Goal: Information Seeking & Learning: Compare options

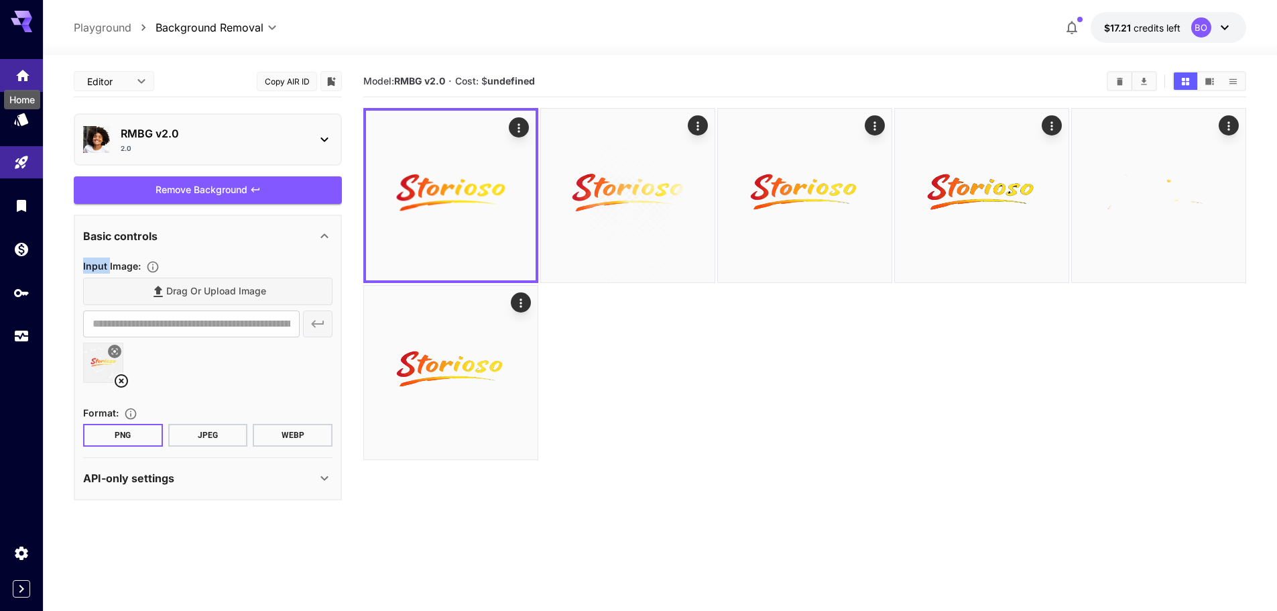
click at [28, 74] on icon "Home" at bounding box center [23, 72] width 16 height 16
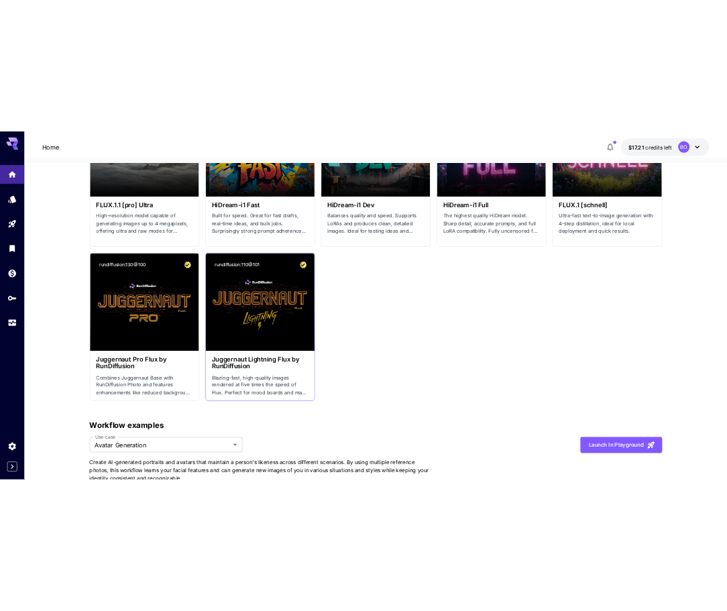
scroll to position [2882, 0]
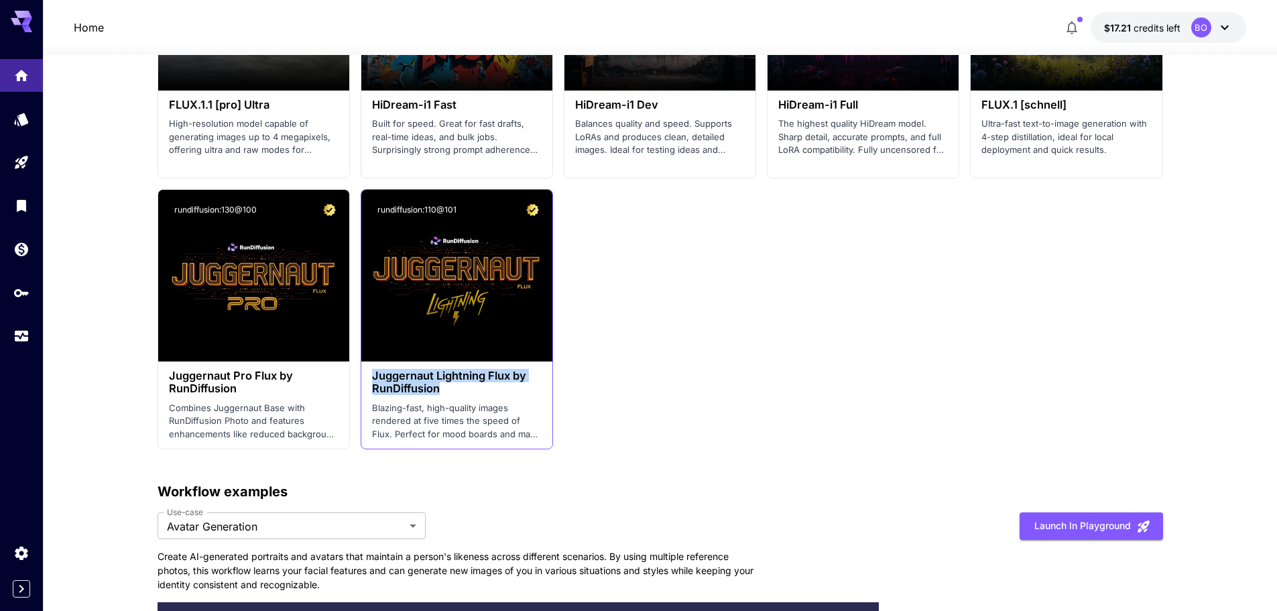
drag, startPoint x: 372, startPoint y: 373, endPoint x: 446, endPoint y: 387, distance: 75.7
click at [446, 387] on h3 "Juggernaut Lightning Flux by RunDiffusion" at bounding box center [457, 381] width 170 height 25
copy h3 "Juggernaut Lightning Flux by RunDiffusion"
drag, startPoint x: 508, startPoint y: 320, endPoint x: 796, endPoint y: 369, distance: 292.3
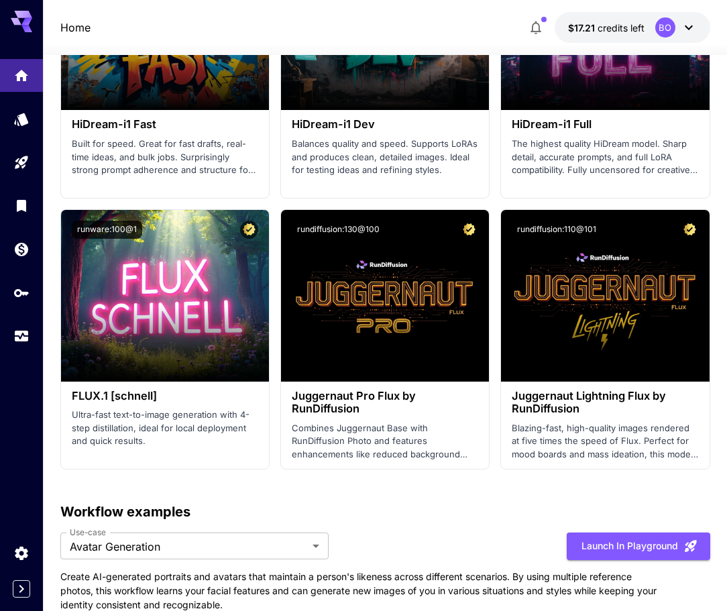
scroll to position [4277, 0]
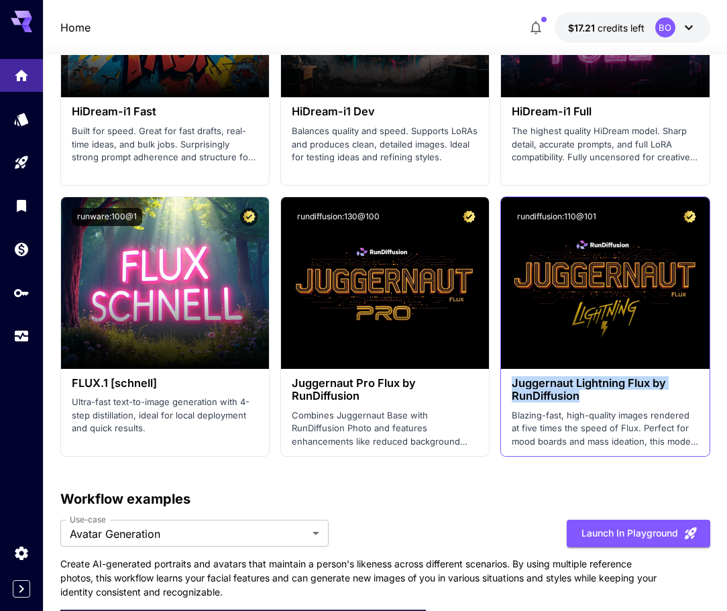
drag, startPoint x: 506, startPoint y: 384, endPoint x: 583, endPoint y: 400, distance: 78.7
click at [583, 400] on div "Juggernaut Lightning Flux by RunDiffusion Blazing-fast, high-quality images ren…" at bounding box center [605, 412] width 208 height 87
copy h3 "Juggernaut Lightning Flux by RunDiffusion"
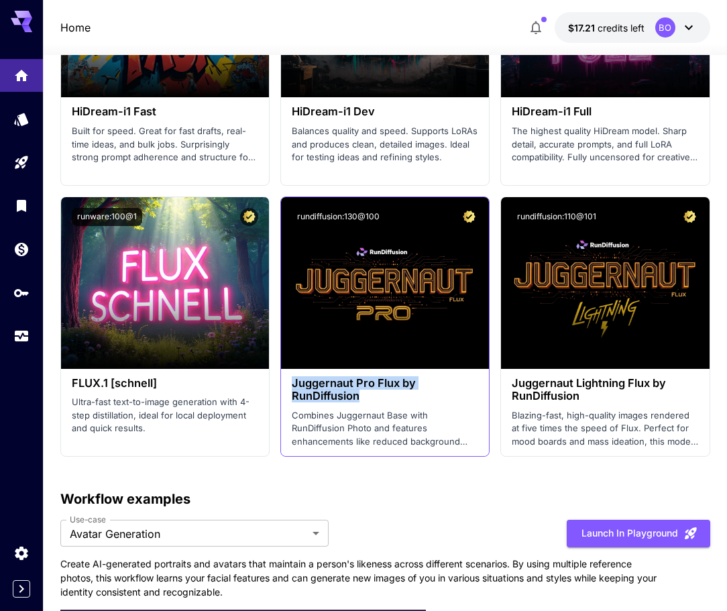
drag, startPoint x: 395, startPoint y: 397, endPoint x: 285, endPoint y: 383, distance: 111.5
click at [285, 383] on div "Juggernaut Pro Flux by RunDiffusion Combines Juggernaut Base with RunDiffusion …" at bounding box center [385, 412] width 208 height 87
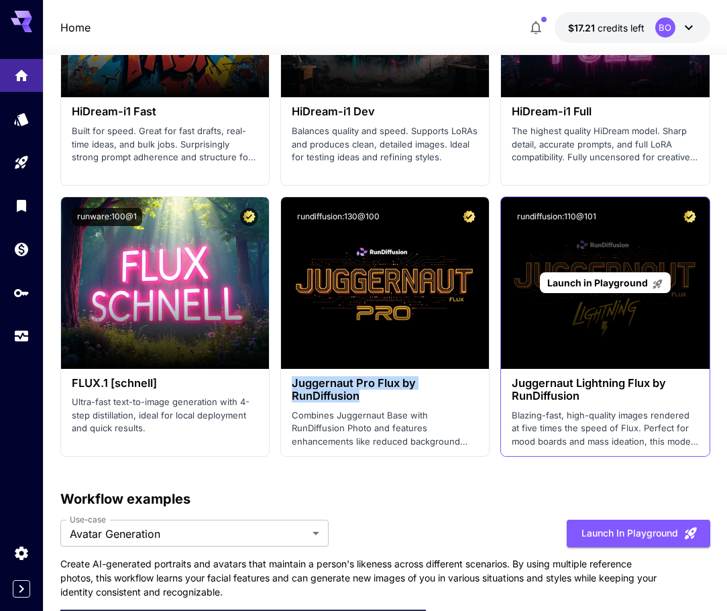
copy h3 "Juggernaut Pro Flux by RunDiffusion"
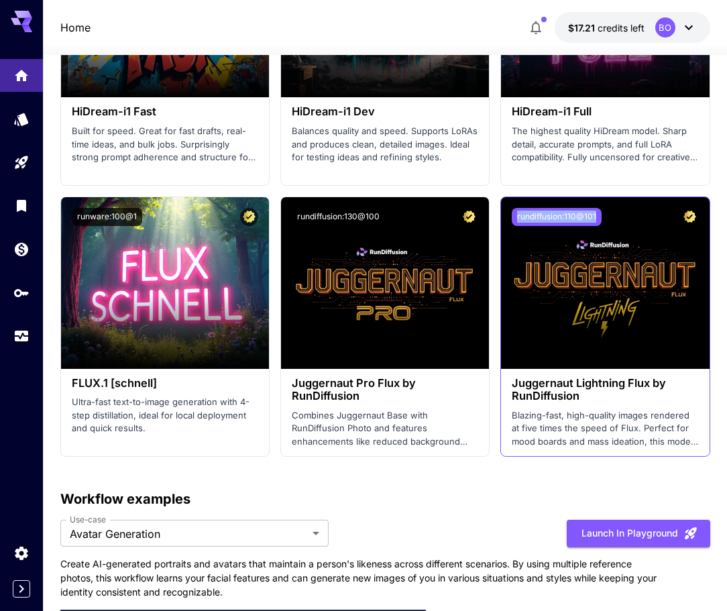
drag, startPoint x: 613, startPoint y: 216, endPoint x: 517, endPoint y: 219, distance: 96.6
click at [517, 219] on div "rundiffusion:110@101" at bounding box center [604, 217] width 186 height 18
copy button "rundiffusion:110@101"
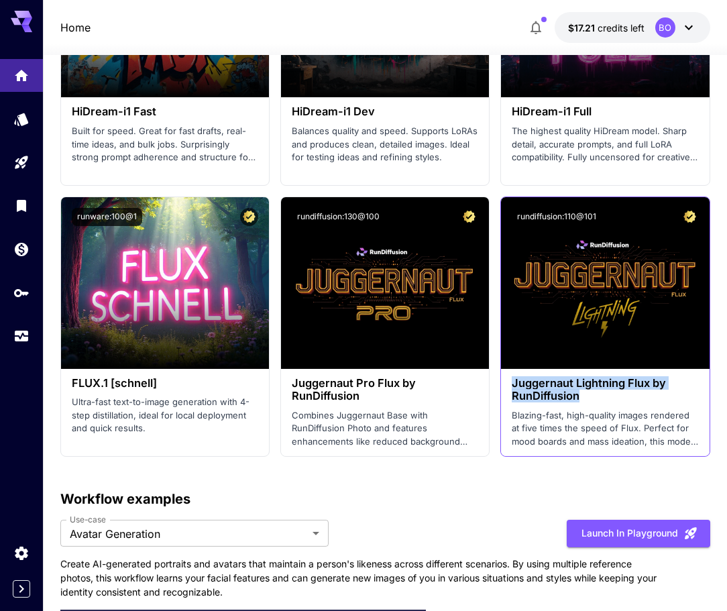
drag, startPoint x: 586, startPoint y: 397, endPoint x: 509, endPoint y: 382, distance: 78.5
click at [509, 382] on div "Juggernaut Lightning Flux by RunDiffusion Blazing-fast, high-quality images ren…" at bounding box center [605, 412] width 208 height 87
copy h3 "Juggernaut Lightning Flux by RunDiffusion"
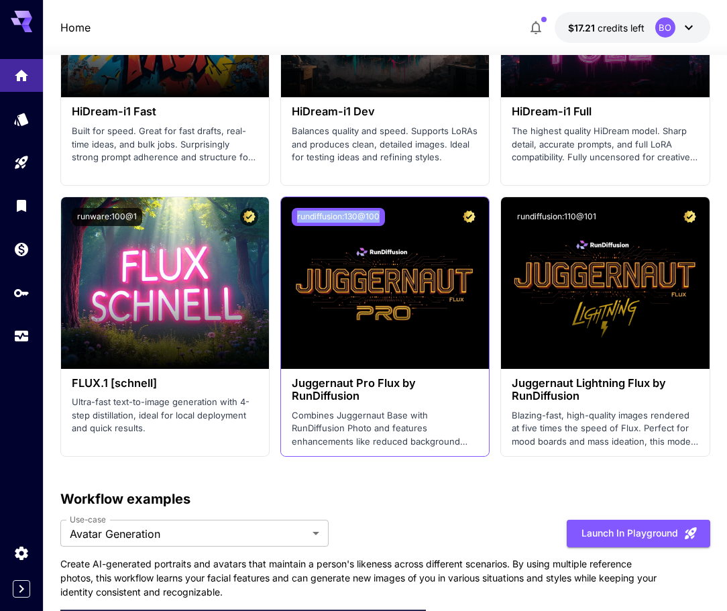
drag, startPoint x: 392, startPoint y: 214, endPoint x: 296, endPoint y: 214, distance: 95.8
click at [296, 214] on div "rundiffusion:130@100" at bounding box center [385, 217] width 186 height 18
copy button "rundiffusion:130@100"
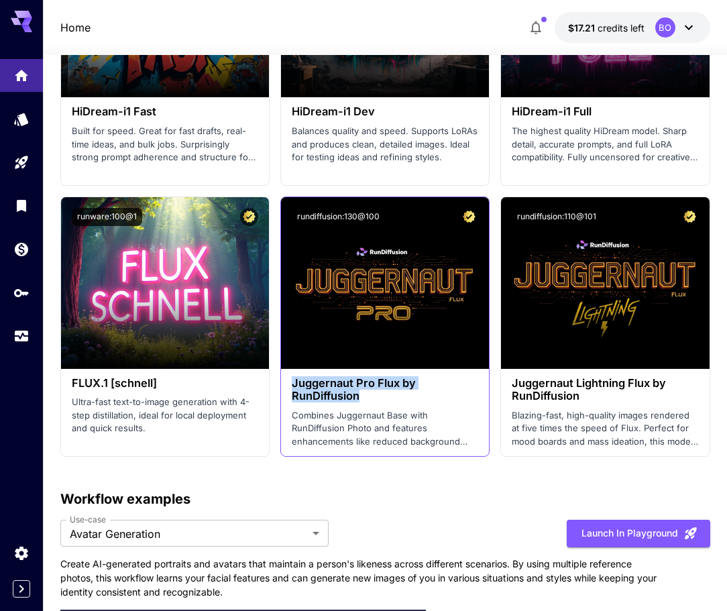
drag, startPoint x: 371, startPoint y: 399, endPoint x: 285, endPoint y: 387, distance: 86.6
click at [285, 387] on div "Juggernaut Pro Flux by RunDiffusion Combines Juggernaut Base with RunDiffusion …" at bounding box center [385, 412] width 208 height 87
copy h3 "Juggernaut Pro Flux by RunDiffusion"
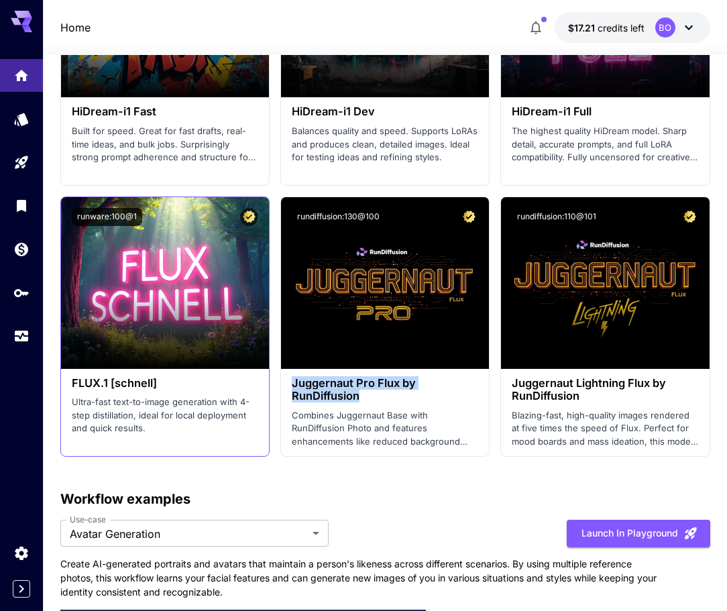
drag, startPoint x: 139, startPoint y: 215, endPoint x: 66, endPoint y: 215, distance: 72.4
click at [70, 215] on div "runware:100@1" at bounding box center [165, 217] width 208 height 40
drag, startPoint x: 143, startPoint y: 211, endPoint x: 69, endPoint y: 222, distance: 75.2
click at [69, 222] on div "runware:100@1" at bounding box center [165, 217] width 208 height 40
copy button "runware:100@1"
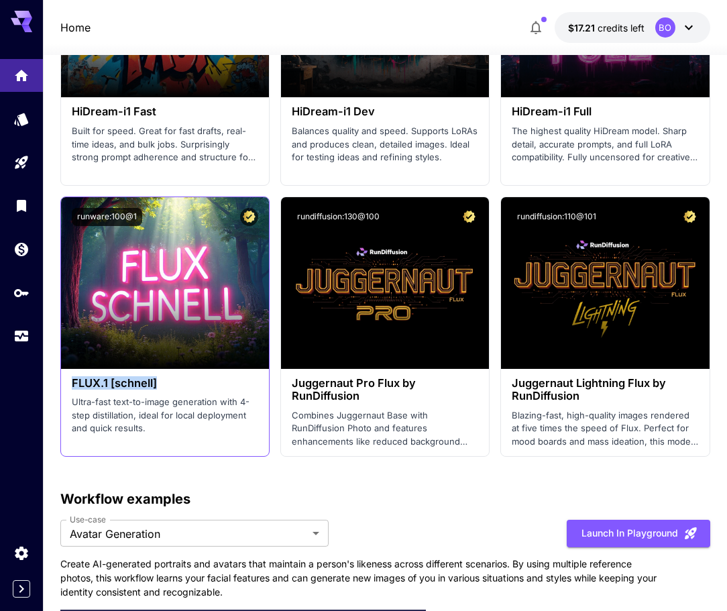
drag, startPoint x: 167, startPoint y: 385, endPoint x: 60, endPoint y: 380, distance: 106.7
click at [61, 380] on div "FLUX.1 [schnell] Ultra-fast text-to-image generation with 4-step distillation, …" at bounding box center [165, 406] width 208 height 74
copy h3 "FLUX.1 [schnell]"
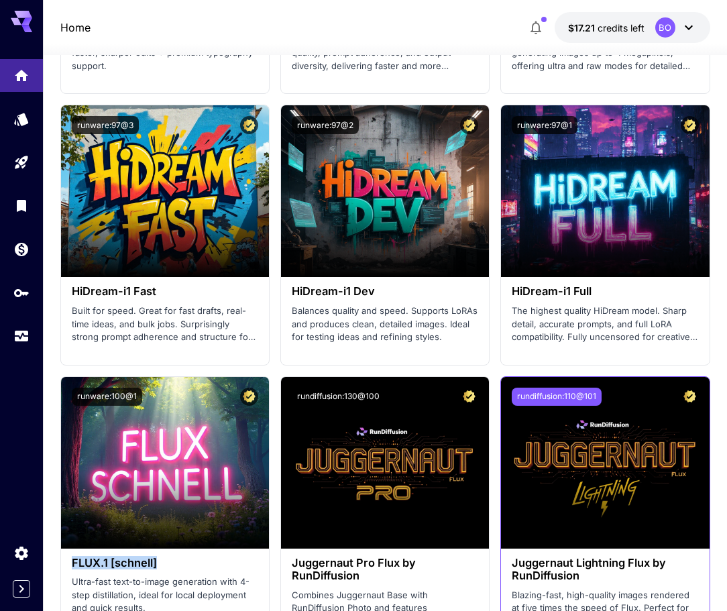
scroll to position [4076, 0]
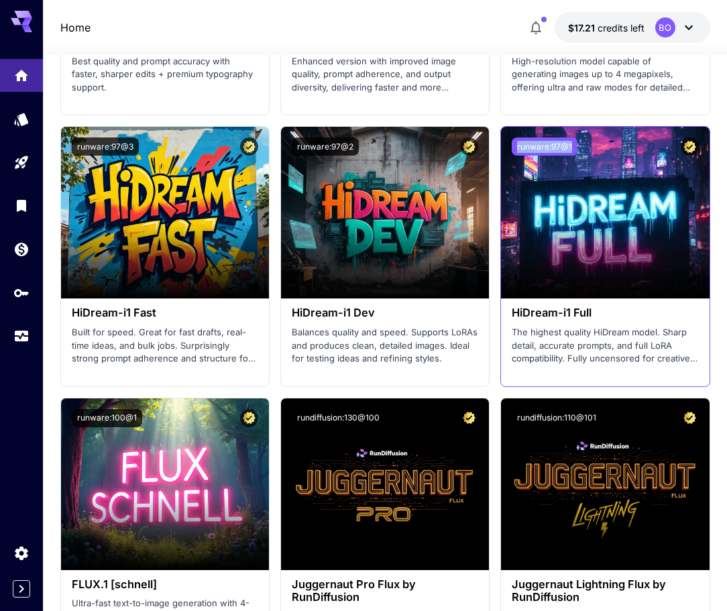
drag, startPoint x: 578, startPoint y: 145, endPoint x: 515, endPoint y: 146, distance: 62.3
click at [515, 146] on div "runware:97@1" at bounding box center [604, 146] width 186 height 18
copy button "runware:97@1"
drag, startPoint x: 598, startPoint y: 310, endPoint x: 512, endPoint y: 314, distance: 85.9
click at [512, 314] on h3 "HiDream-i1 Full" at bounding box center [604, 312] width 186 height 13
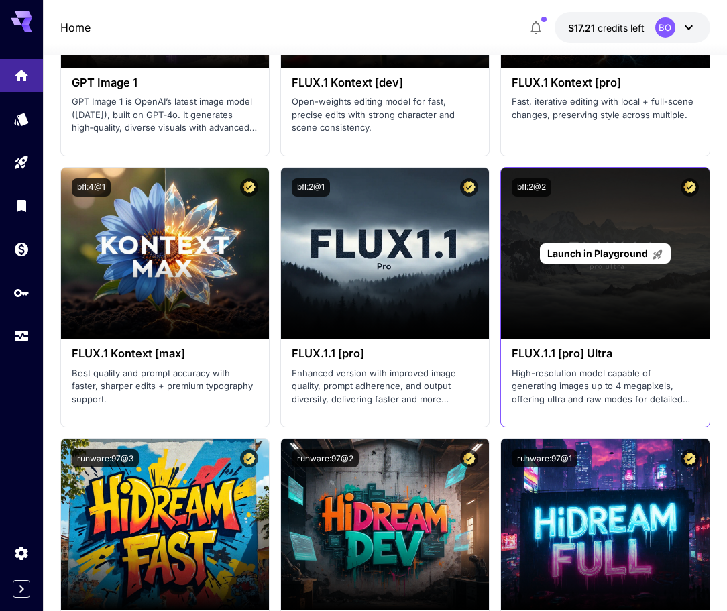
scroll to position [3741, 0]
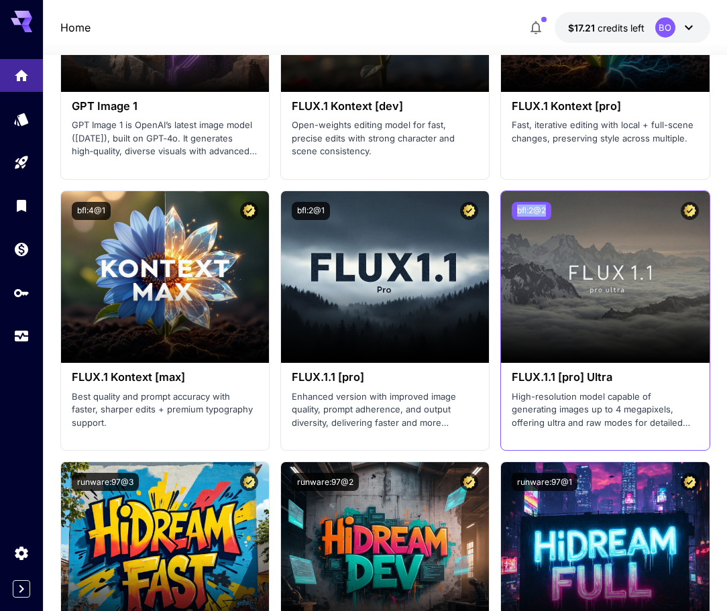
drag, startPoint x: 553, startPoint y: 210, endPoint x: 515, endPoint y: 210, distance: 38.2
click at [515, 210] on div "bfl:2@2" at bounding box center [604, 211] width 186 height 18
drag, startPoint x: 622, startPoint y: 375, endPoint x: 513, endPoint y: 379, distance: 108.7
click at [513, 379] on h3 "FLUX.1.1 [pro] Ultra" at bounding box center [604, 377] width 186 height 13
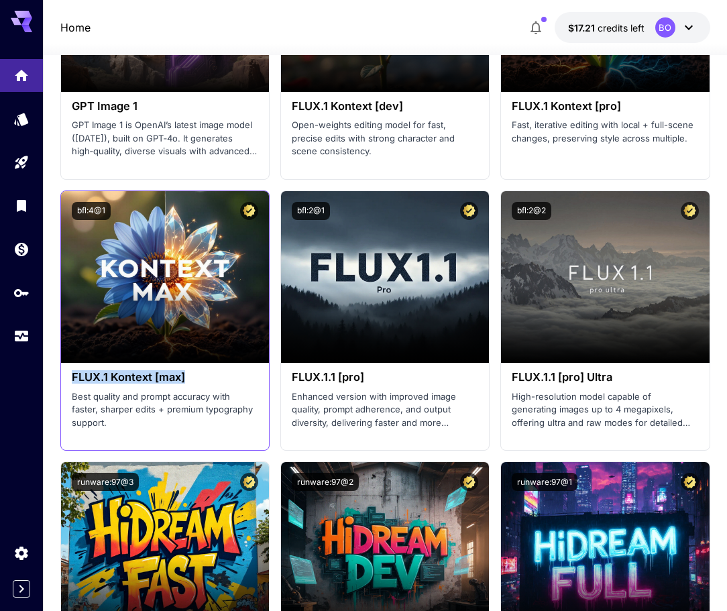
drag, startPoint x: 197, startPoint y: 376, endPoint x: 71, endPoint y: 381, distance: 126.1
click at [72, 381] on h3 "FLUX.1 Kontext [max]" at bounding box center [165, 377] width 186 height 13
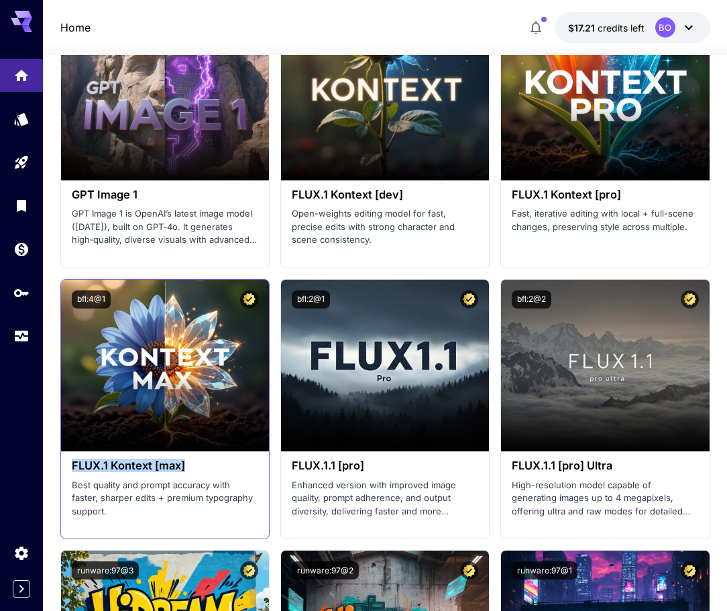
scroll to position [3607, 0]
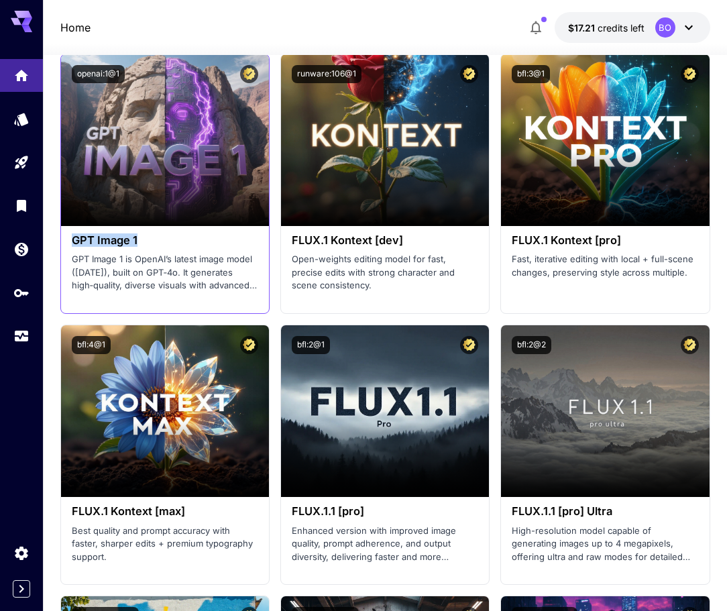
drag, startPoint x: 153, startPoint y: 241, endPoint x: 69, endPoint y: 244, distance: 84.5
click at [69, 244] on div "GPT Image 1 GPT Image 1 is OpenAI’s latest image model (March 2025), built on G…" at bounding box center [165, 263] width 208 height 74
drag, startPoint x: 129, startPoint y: 72, endPoint x: 76, endPoint y: 76, distance: 53.2
click at [76, 76] on div "openai:1@1" at bounding box center [165, 74] width 186 height 18
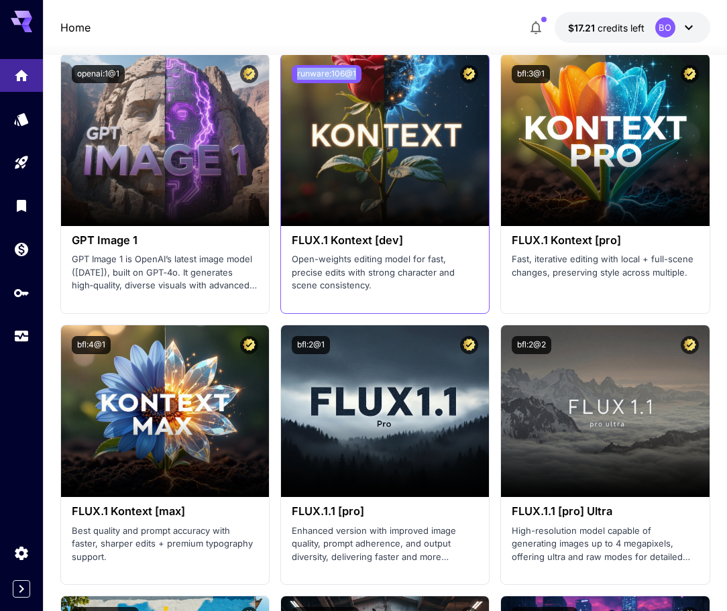
drag, startPoint x: 370, startPoint y: 74, endPoint x: 296, endPoint y: 77, distance: 74.4
click at [296, 77] on div "runware:106@1" at bounding box center [385, 74] width 186 height 18
drag, startPoint x: 421, startPoint y: 240, endPoint x: 290, endPoint y: 235, distance: 131.5
click at [290, 235] on div "FLUX.1 Kontext [dev] Open-weights editing model for fast, precise edits with st…" at bounding box center [385, 263] width 208 height 74
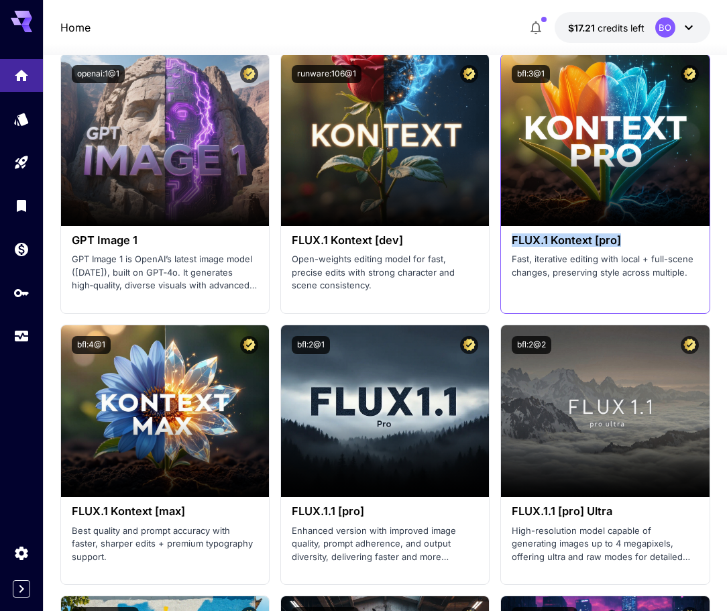
drag, startPoint x: 628, startPoint y: 241, endPoint x: 511, endPoint y: 237, distance: 116.7
click at [511, 237] on h3 "FLUX.1 Kontext [pro]" at bounding box center [604, 240] width 186 height 13
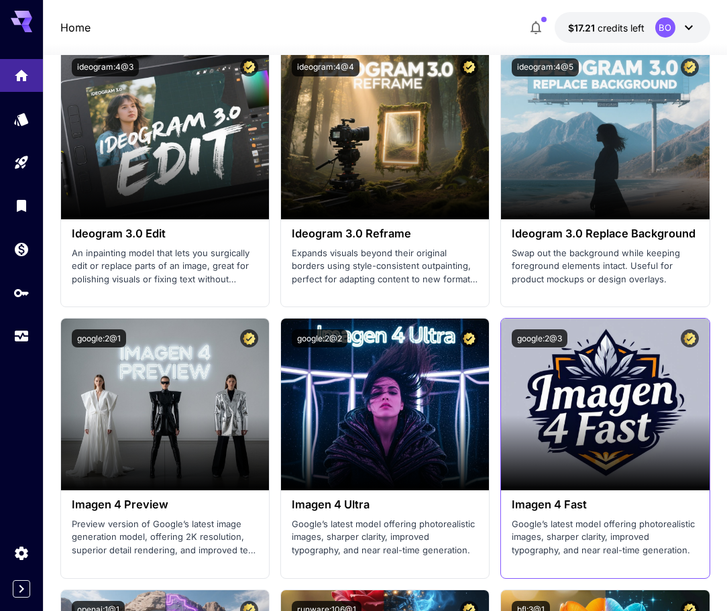
scroll to position [3070, 0]
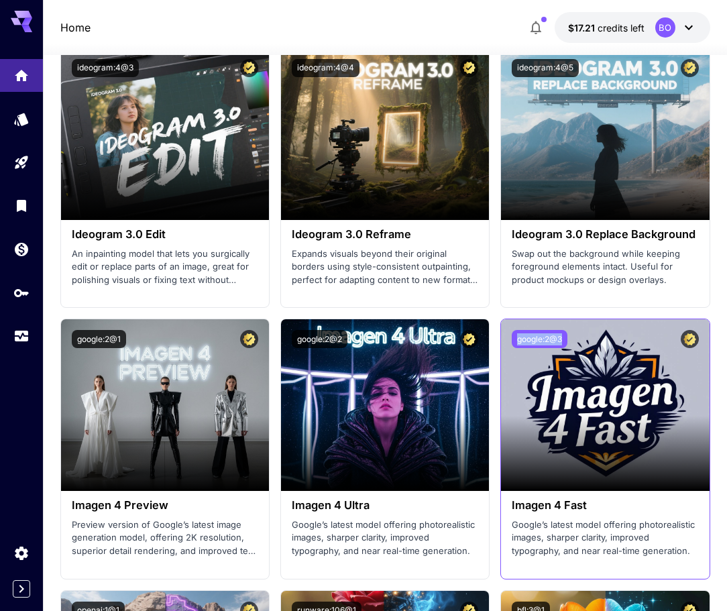
drag, startPoint x: 571, startPoint y: 338, endPoint x: 515, endPoint y: 339, distance: 56.3
click at [515, 339] on div "google:2@3" at bounding box center [604, 339] width 186 height 18
drag, startPoint x: 603, startPoint y: 502, endPoint x: 506, endPoint y: 505, distance: 97.2
click at [506, 505] on div "Imagen 4 Fast Google’s latest model offering photorealistic images, sharper cla…" at bounding box center [605, 528] width 208 height 74
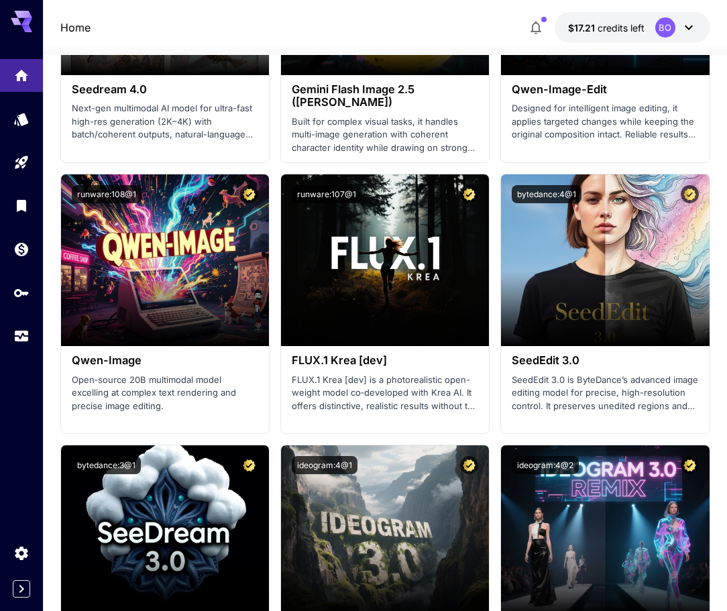
scroll to position [2199, 0]
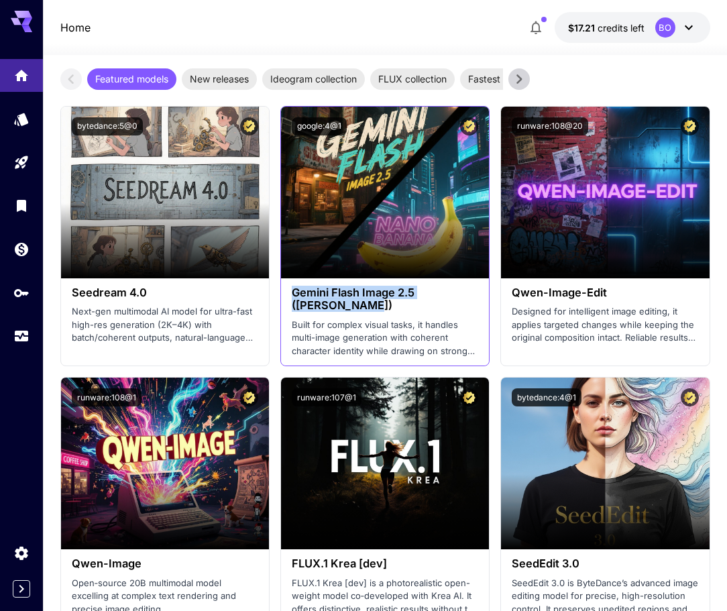
drag, startPoint x: 361, startPoint y: 304, endPoint x: 290, endPoint y: 293, distance: 71.9
click at [290, 293] on div "Gemini Flash Image 2.5 (Nano Banana) Built for complex visual tasks, it handles…" at bounding box center [385, 321] width 208 height 87
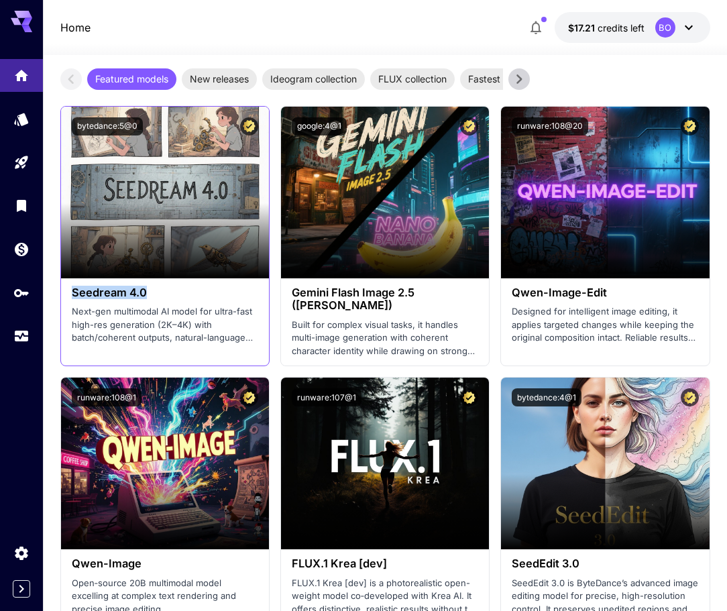
drag, startPoint x: 153, startPoint y: 292, endPoint x: 71, endPoint y: 296, distance: 81.9
click at [72, 296] on h3 "Seedream 4.0" at bounding box center [165, 292] width 186 height 13
drag, startPoint x: 141, startPoint y: 127, endPoint x: 84, endPoint y: 129, distance: 57.7
click at [84, 129] on button "bytedance:5@0" at bounding box center [107, 126] width 71 height 18
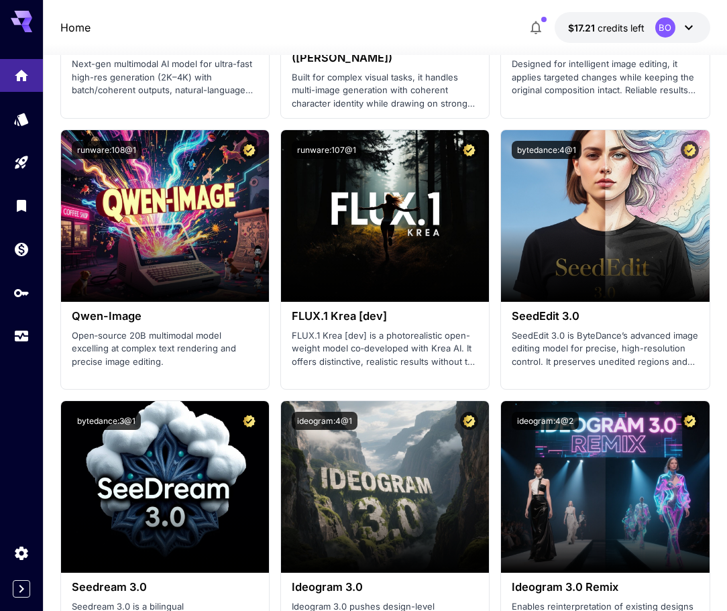
scroll to position [2400, 0]
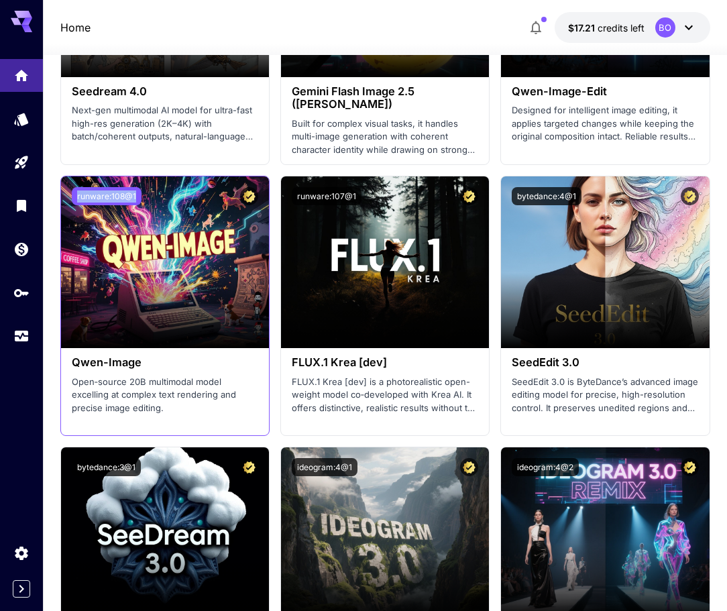
drag, startPoint x: 143, startPoint y: 195, endPoint x: 74, endPoint y: 192, distance: 69.1
click at [74, 192] on div "runware:108@1" at bounding box center [165, 196] width 186 height 18
drag, startPoint x: 147, startPoint y: 360, endPoint x: 70, endPoint y: 359, distance: 76.4
click at [70, 359] on div "Qwen-Image Open‑source 20B multimodal model excelling at complex text rendering…" at bounding box center [165, 385] width 208 height 74
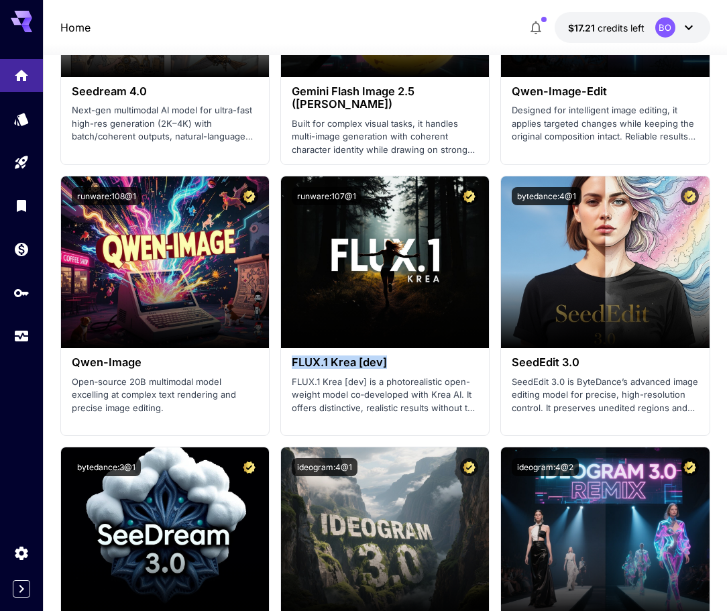
drag, startPoint x: 400, startPoint y: 363, endPoint x: 278, endPoint y: 368, distance: 122.1
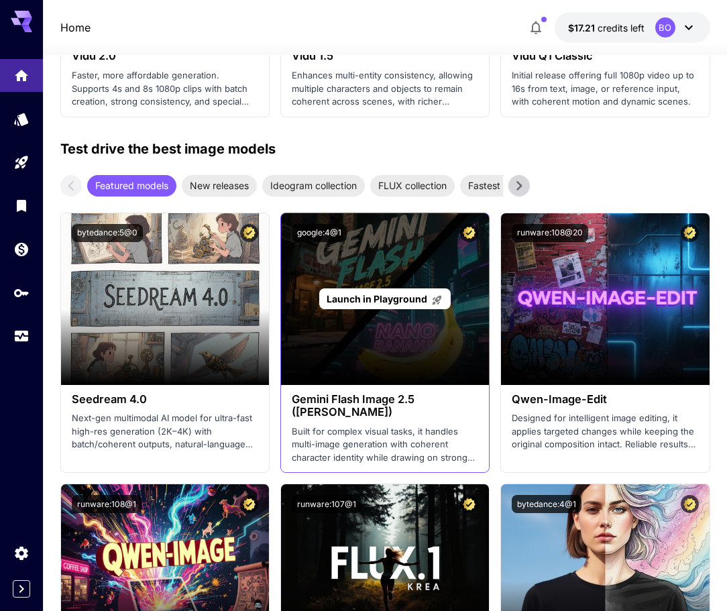
scroll to position [2065, 0]
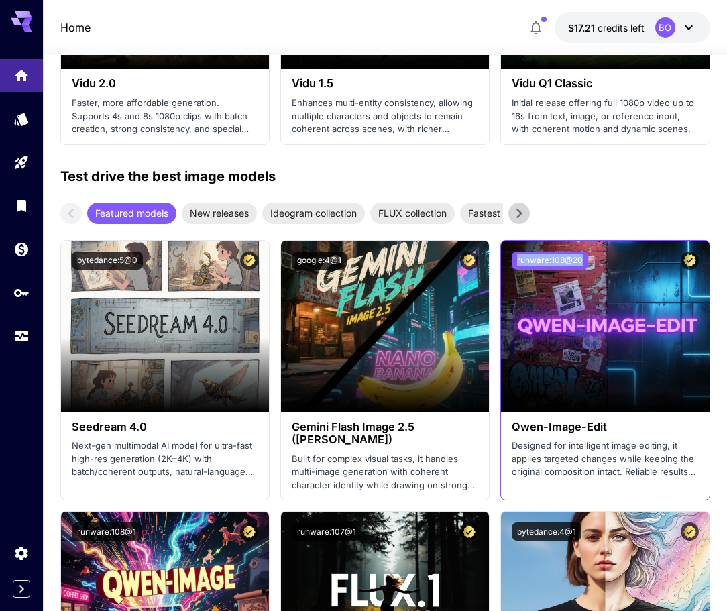
drag, startPoint x: 588, startPoint y: 258, endPoint x: 511, endPoint y: 261, distance: 76.5
click at [511, 261] on div "runware:108@20" at bounding box center [604, 260] width 186 height 18
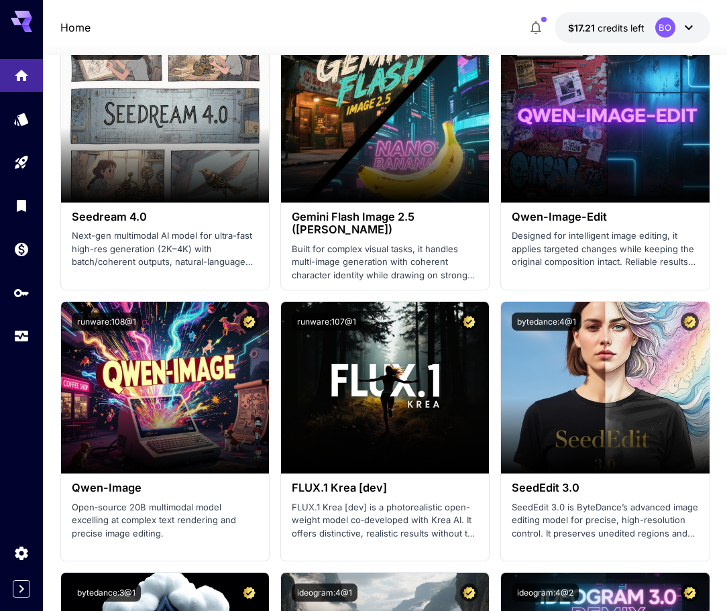
scroll to position [2199, 0]
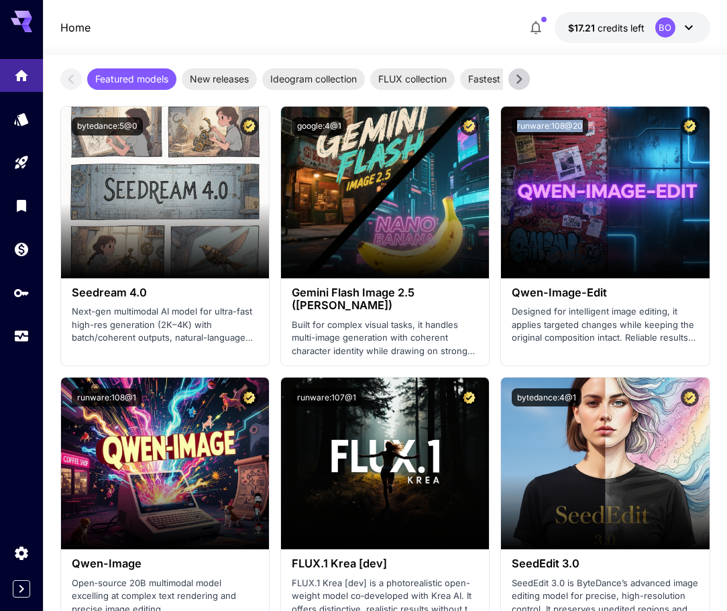
click at [518, 81] on icon at bounding box center [518, 78] width 5 height 9
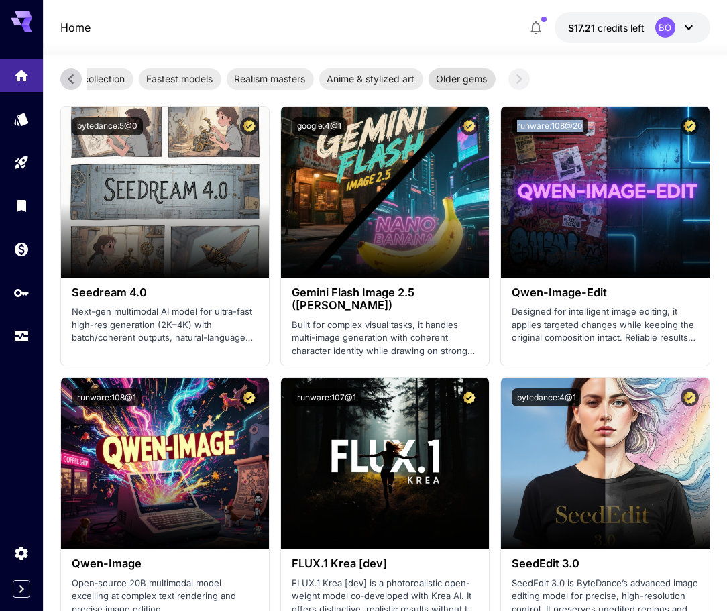
click at [477, 79] on span "Older gems" at bounding box center [461, 79] width 67 height 14
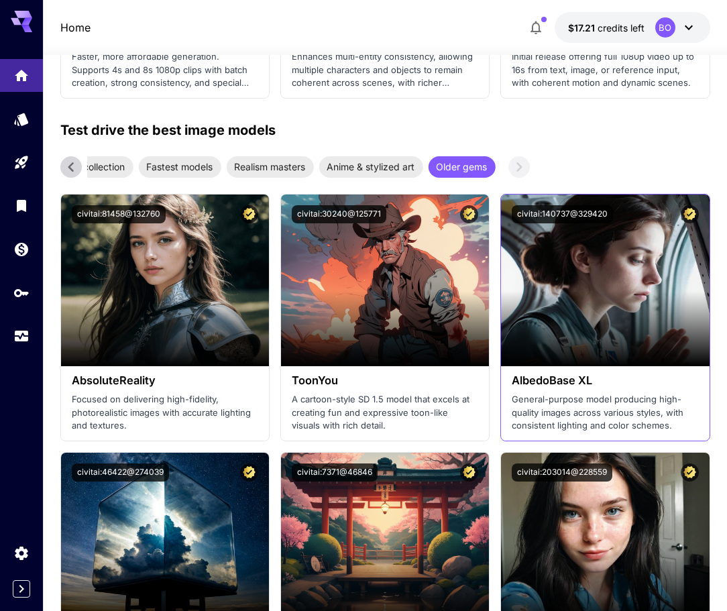
scroll to position [1998, 0]
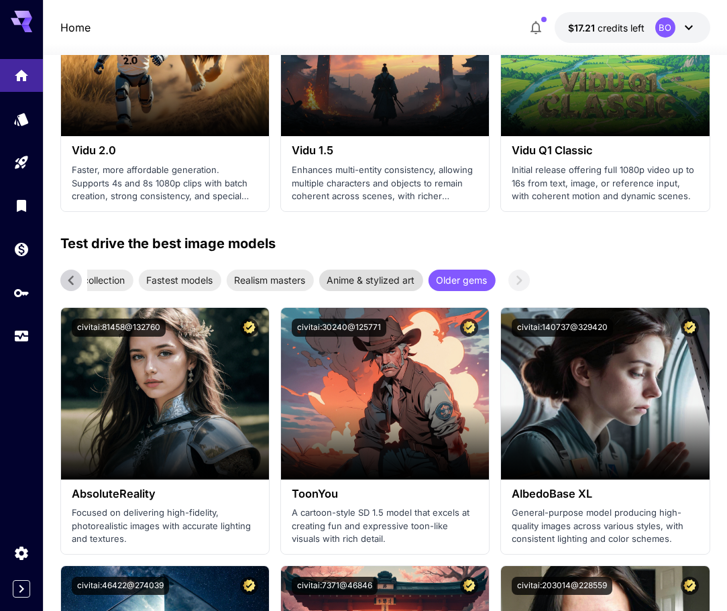
click at [367, 288] on div "Anime & stylized art" at bounding box center [370, 279] width 104 height 21
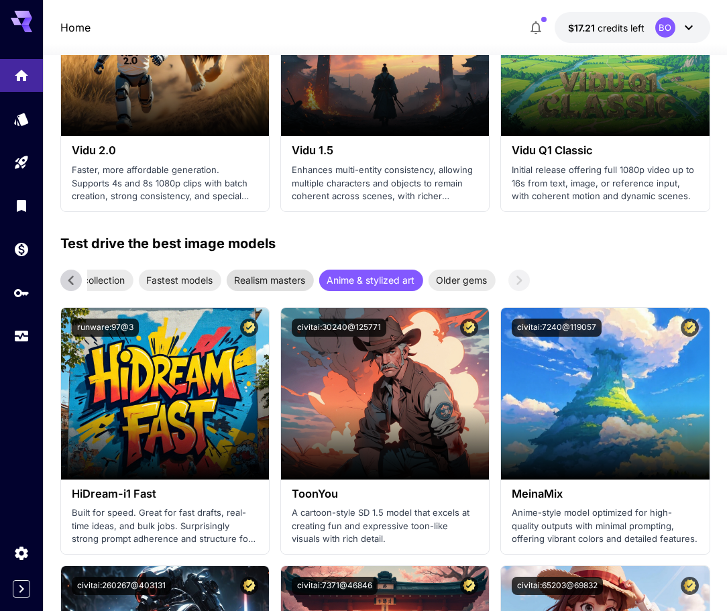
click at [313, 278] on span "Realism masters" at bounding box center [269, 280] width 87 height 14
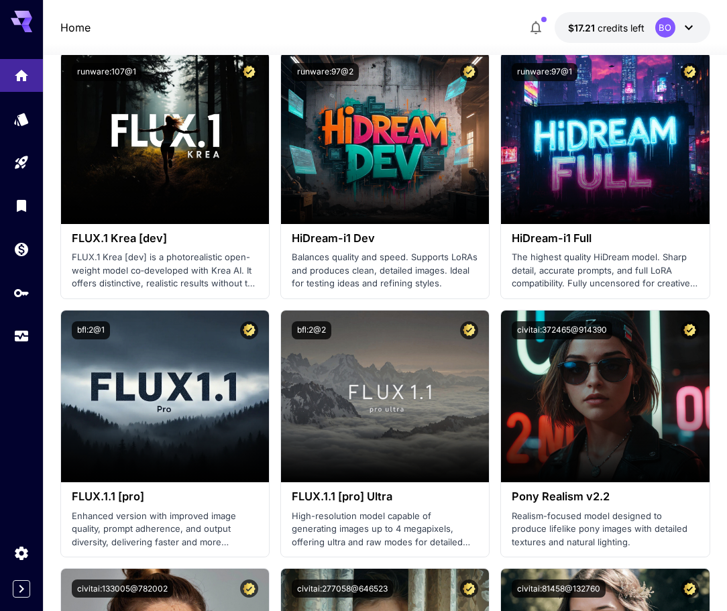
scroll to position [2132, 0]
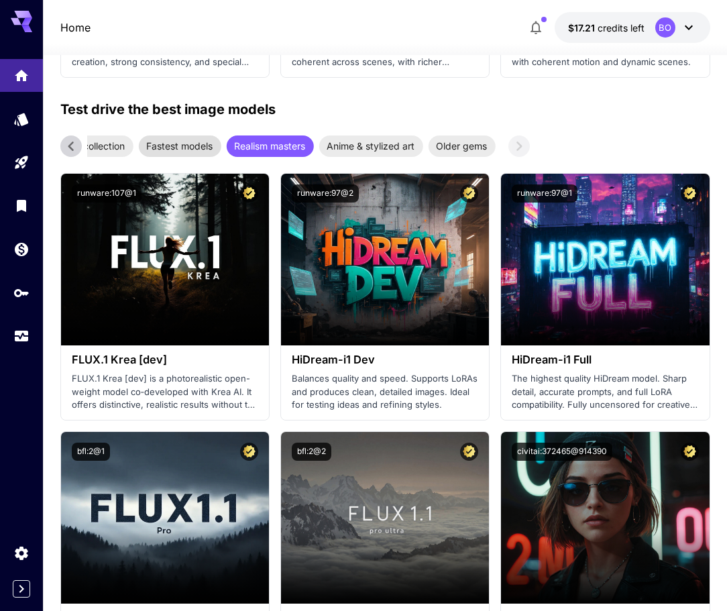
click at [211, 143] on span "Fastest models" at bounding box center [179, 146] width 82 height 14
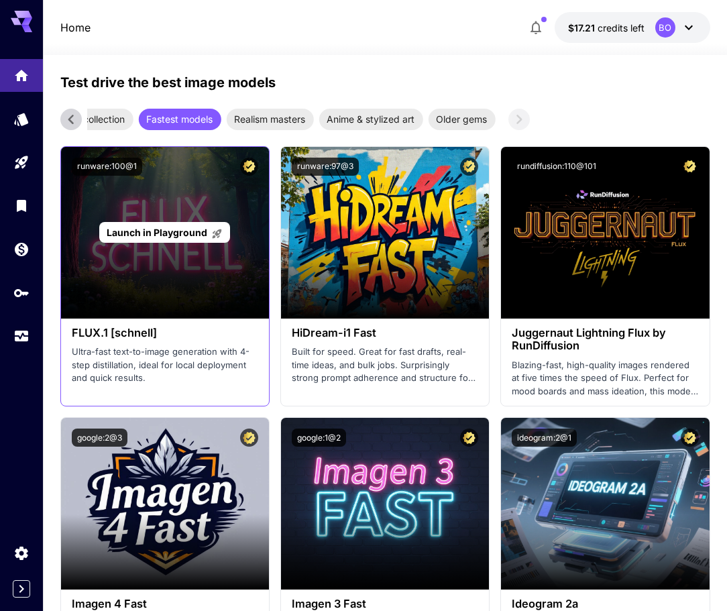
scroll to position [2065, 0]
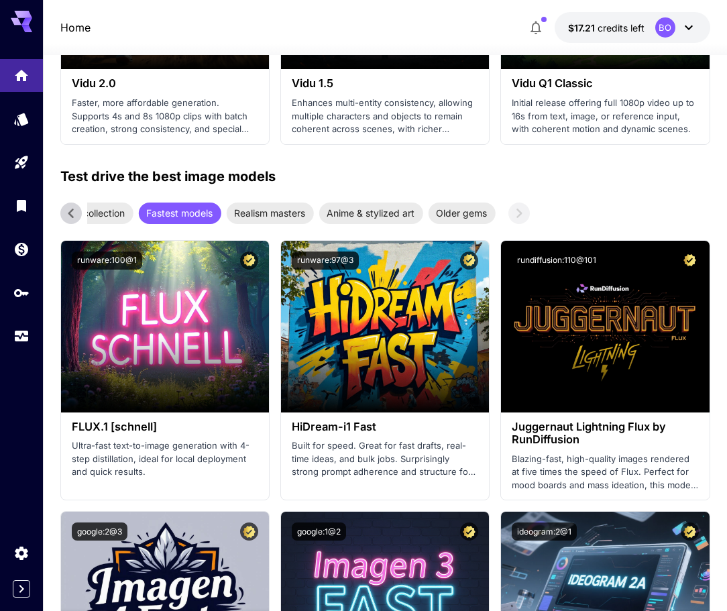
click at [78, 210] on icon at bounding box center [71, 213] width 20 height 20
click at [69, 209] on icon at bounding box center [71, 213] width 20 height 20
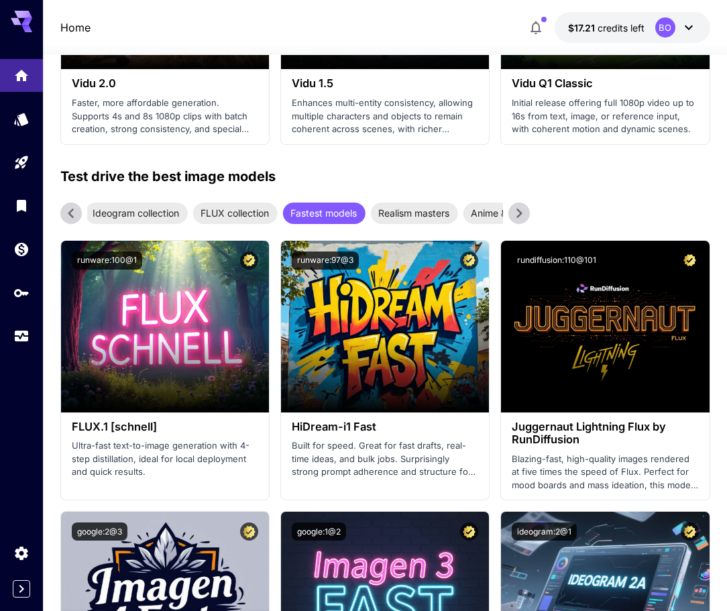
click at [69, 209] on icon at bounding box center [71, 213] width 20 height 20
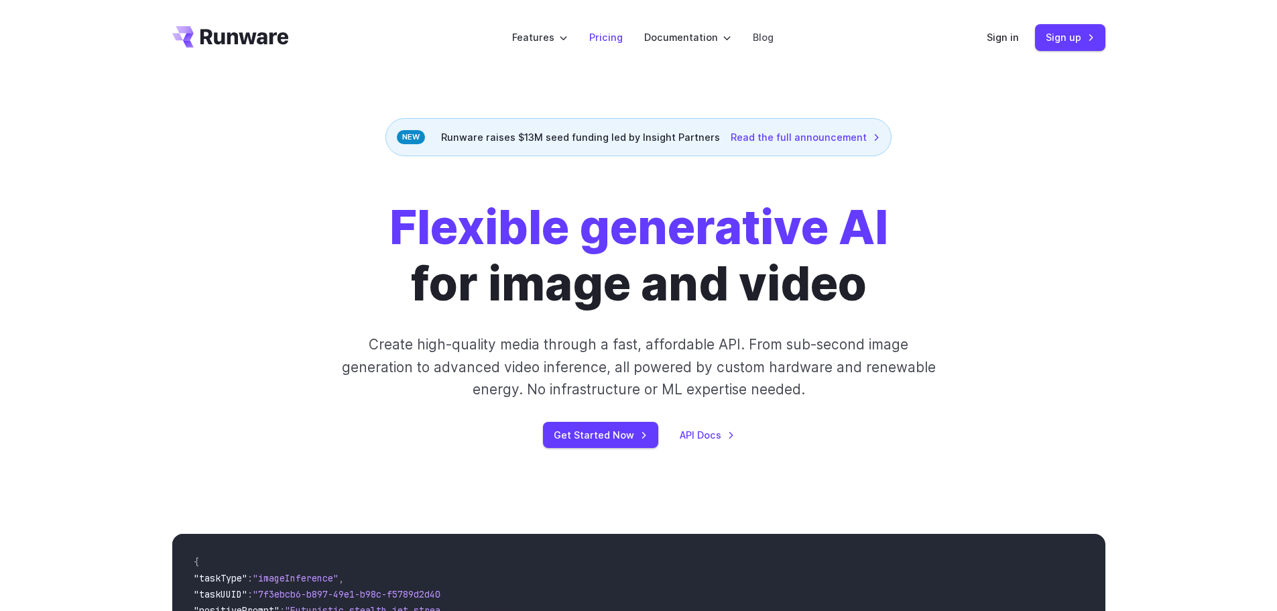
click at [606, 33] on link "Pricing" at bounding box center [606, 36] width 34 height 15
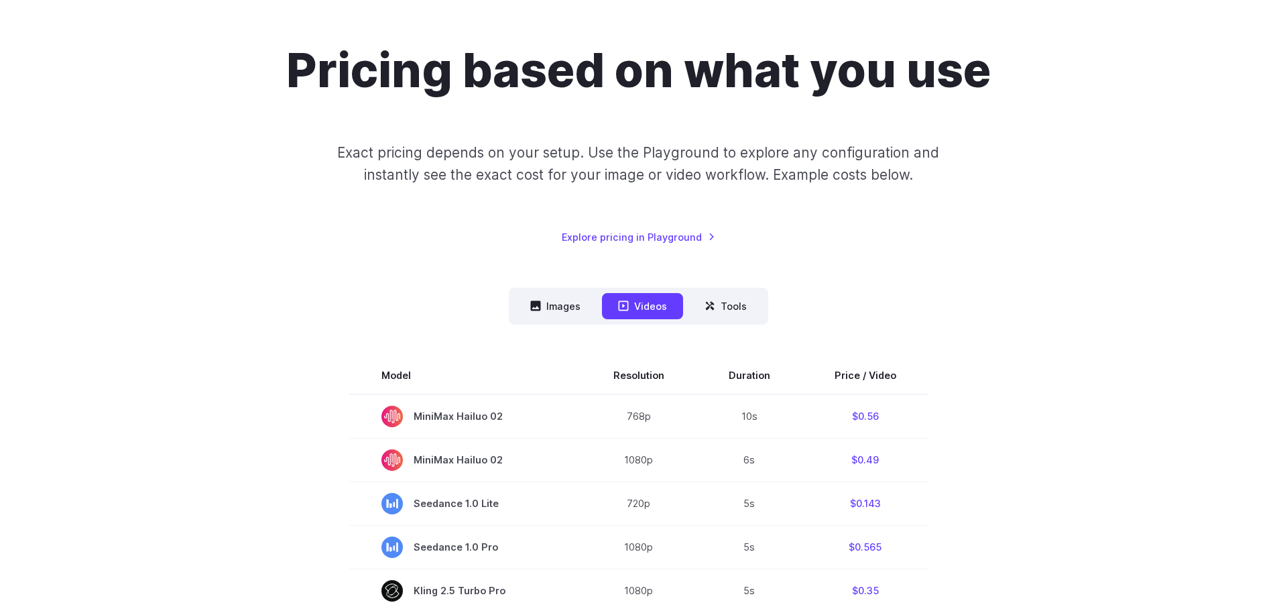
scroll to position [268, 0]
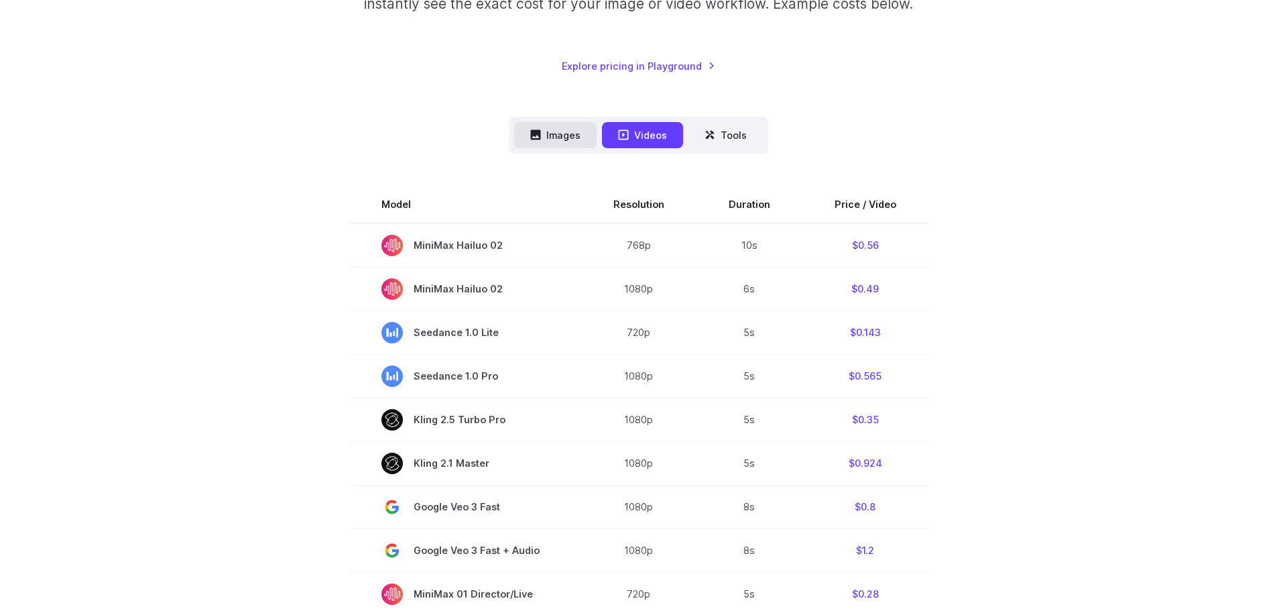
click at [574, 128] on button "Images" at bounding box center [555, 135] width 82 height 26
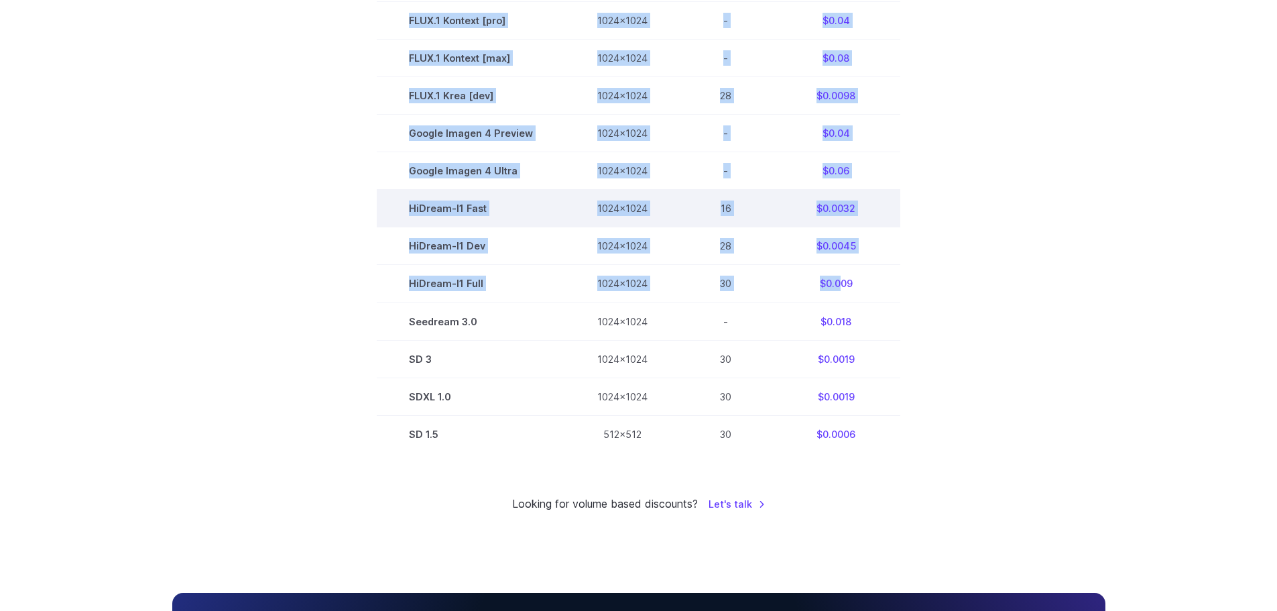
scroll to position [794, 0]
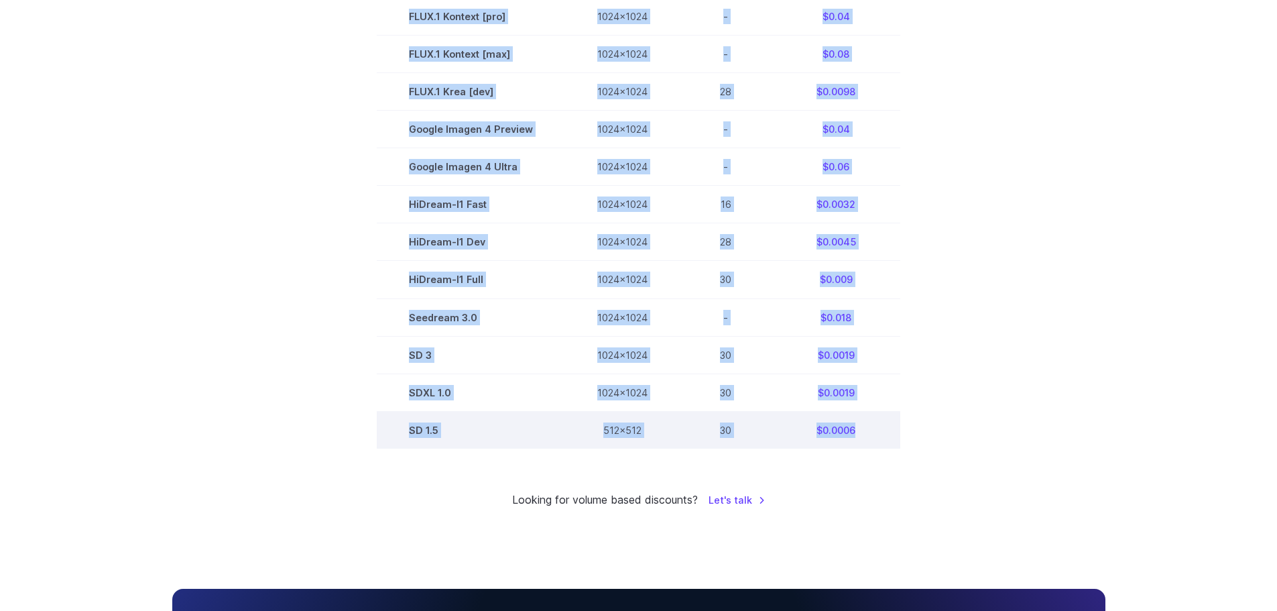
drag, startPoint x: 389, startPoint y: 68, endPoint x: 879, endPoint y: 433, distance: 610.2
click at [879, 433] on tbody "Model Size Steps Price / Image FLUX.1 [schnell] 1024x1024 4 $0.0013 FLUX.1 [dev…" at bounding box center [638, 54] width 523 height 789
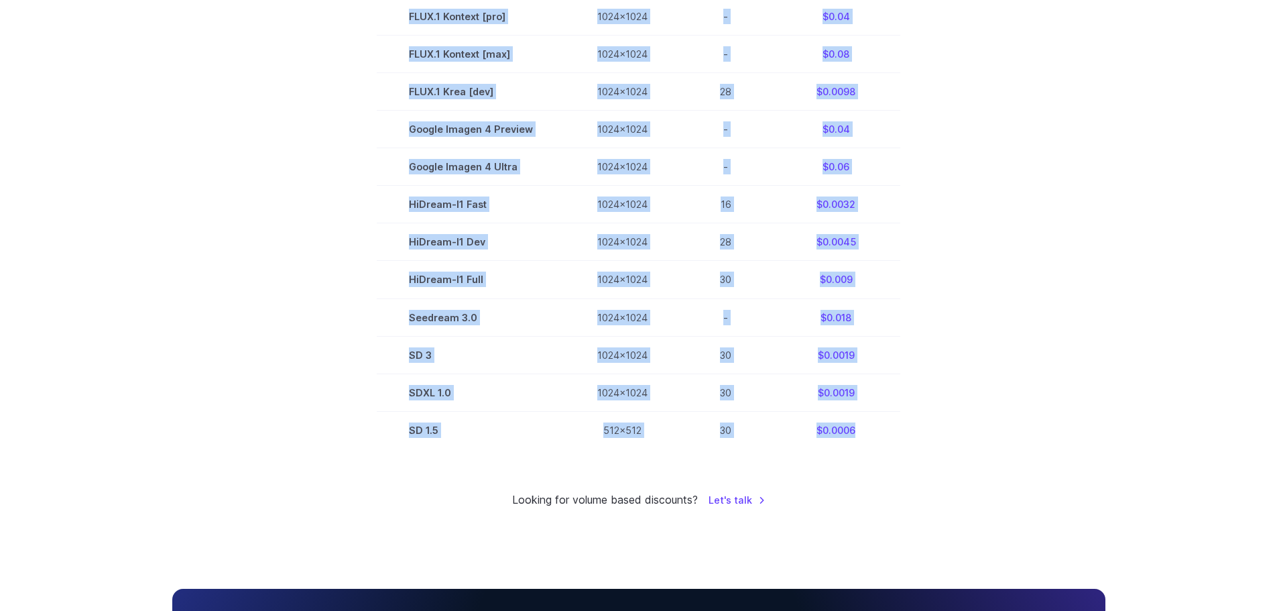
copy tbody "Model Size Steps Price / Image FLUX.1 [schnell] 1024x1024 4 $0.0013 FLUX.1 [dev…"
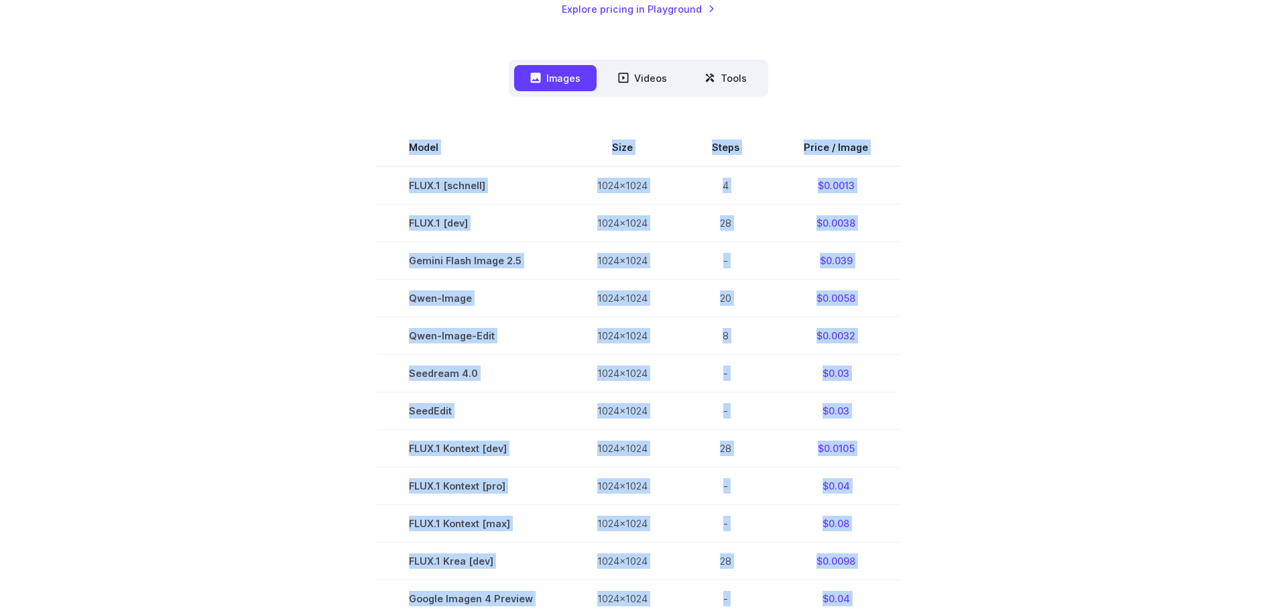
scroll to position [0, 0]
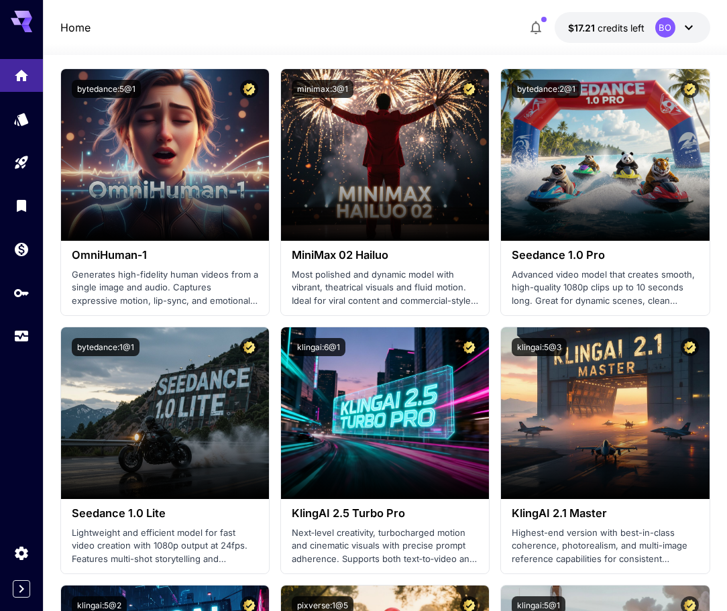
scroll to position [322, 0]
